Goal: Information Seeking & Learning: Find specific fact

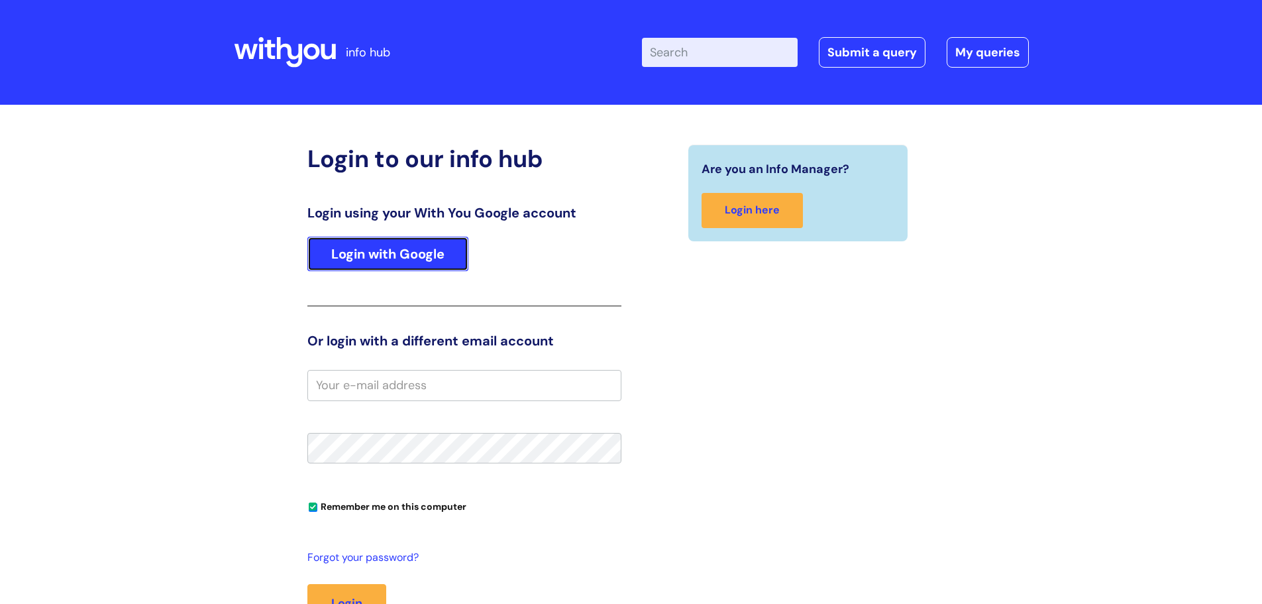
click at [418, 255] on link "Login with Google" at bounding box center [387, 254] width 161 height 34
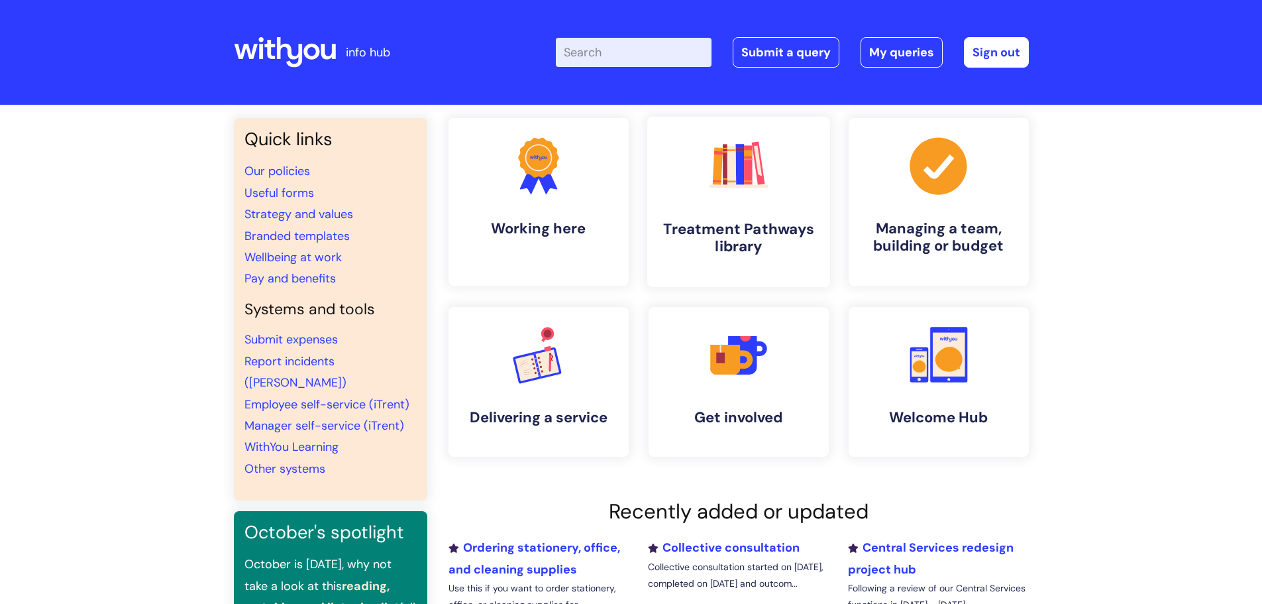
click at [755, 195] on icon ".cls-1{fill:#f89b22;}.cls-1,.cls-2,.cls-3,.cls-4,.cls-5,.cls-6,.cls-7{stroke-wi…" at bounding box center [739, 165] width 66 height 66
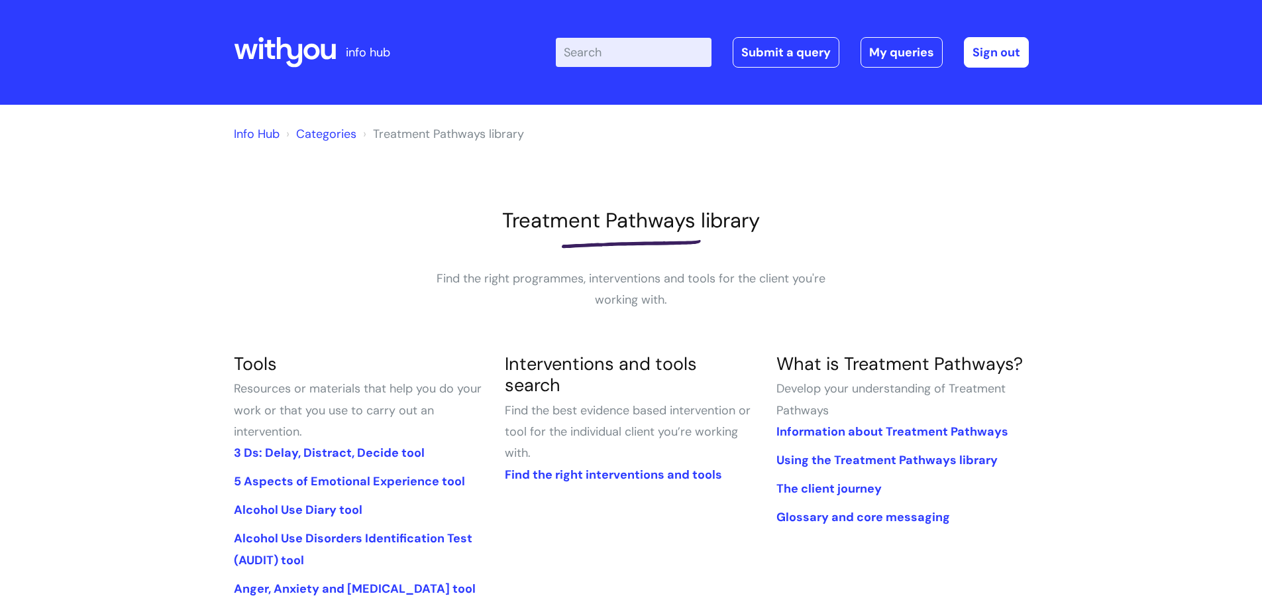
click at [596, 52] on input "Enter your search term here..." at bounding box center [634, 52] width 156 height 29
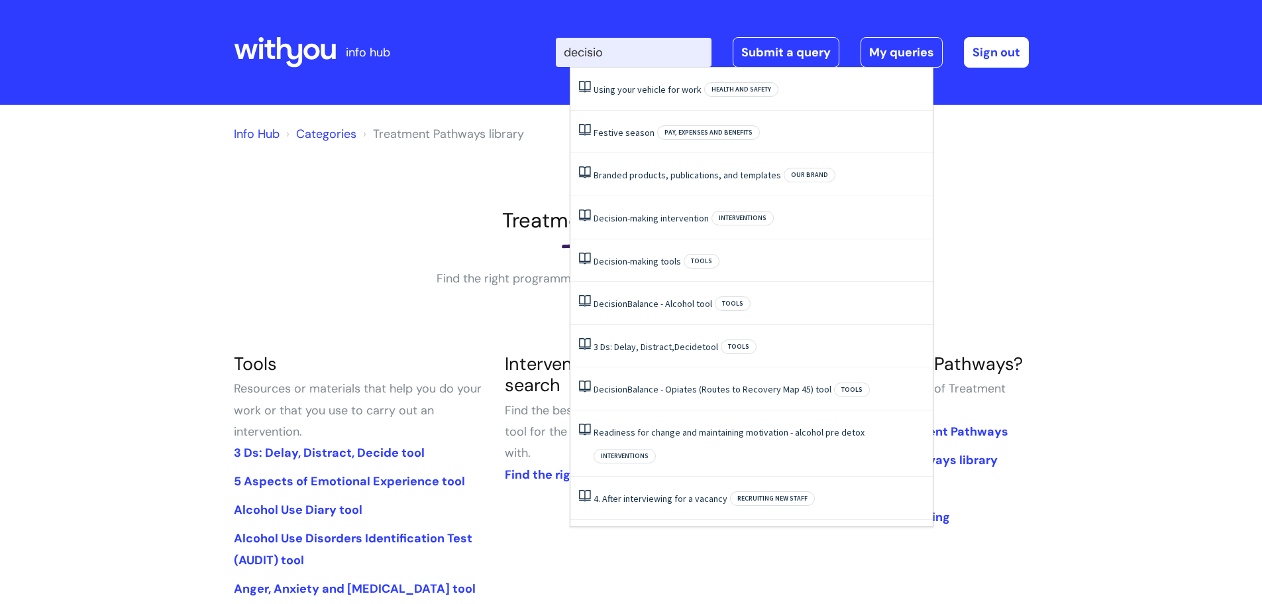
type input "decision"
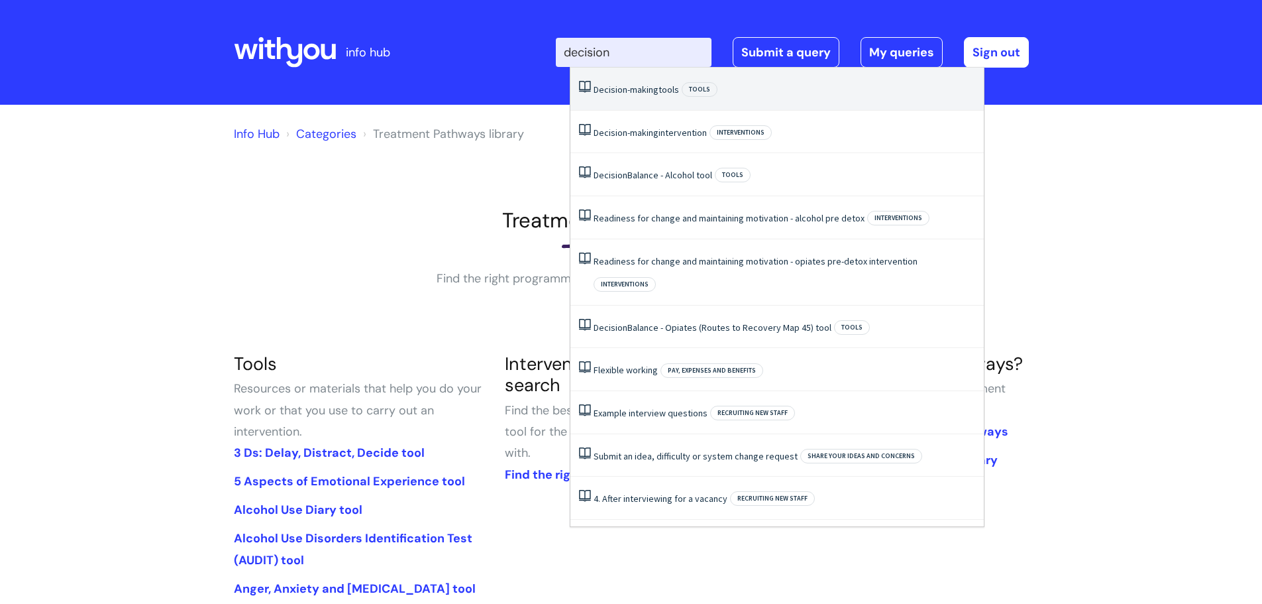
click at [651, 90] on span "Decision-making" at bounding box center [626, 89] width 65 height 12
